Goal: Task Accomplishment & Management: Use online tool/utility

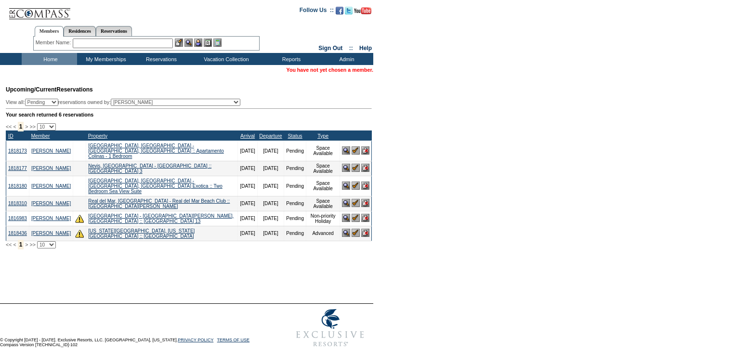
click at [104, 44] on input "text" at bounding box center [123, 44] width 100 height 10
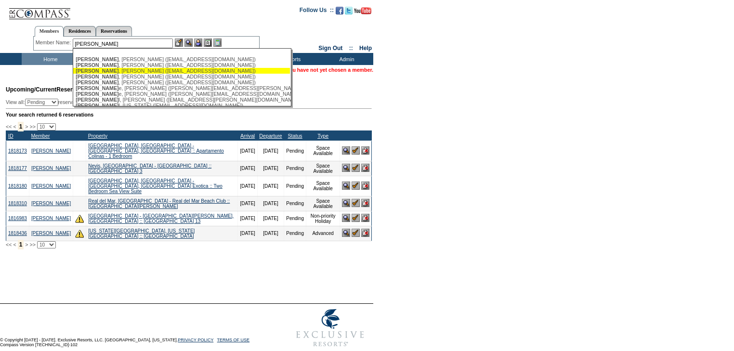
click at [119, 69] on div "[PERSON_NAME] ([EMAIL_ADDRESS][DOMAIN_NAME])" at bounding box center [182, 71] width 212 height 6
type input "[PERSON_NAME] ([EMAIL_ADDRESS][DOMAIN_NAME])"
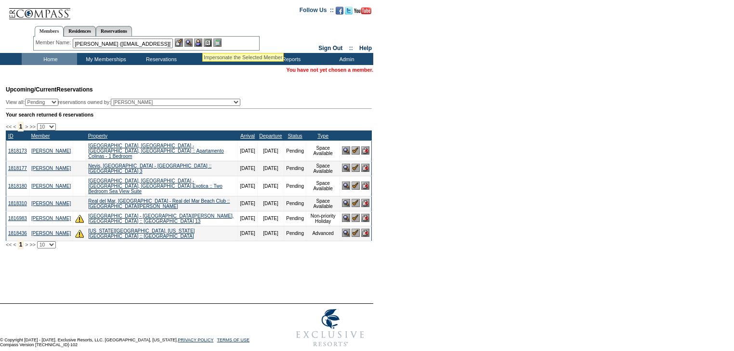
click at [201, 42] on img at bounding box center [198, 43] width 8 height 8
click at [192, 43] on img at bounding box center [188, 43] width 8 height 8
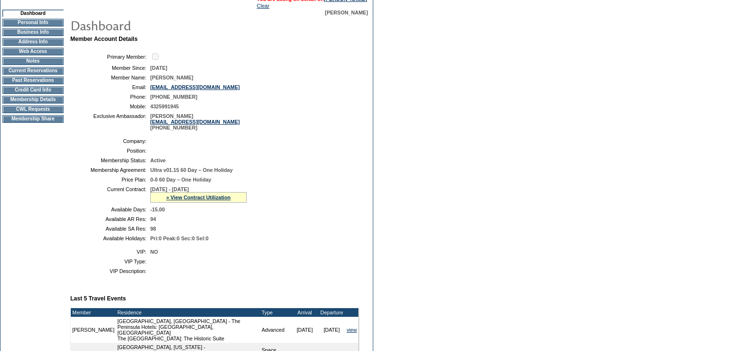
scroll to position [39, 0]
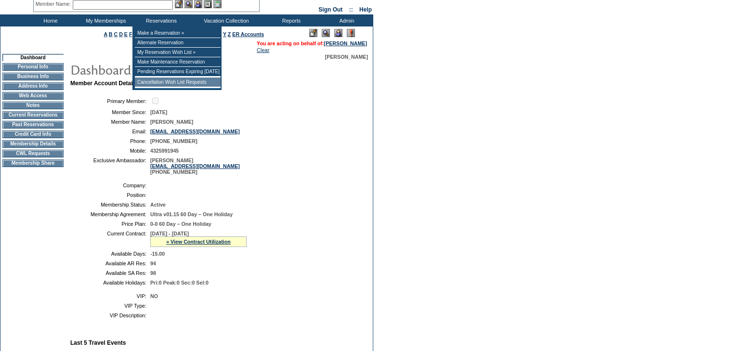
click at [188, 83] on td "Cancellation Wish List Requests" at bounding box center [178, 83] width 86 height 10
